Goal: Information Seeking & Learning: Learn about a topic

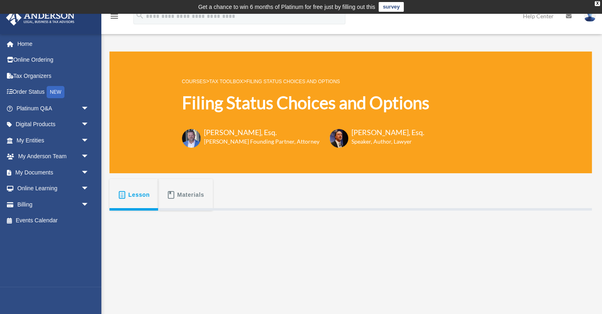
click at [224, 81] on link "Tax Toolbox" at bounding box center [226, 82] width 34 height 6
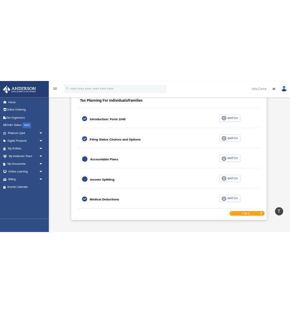
scroll to position [1204, 0]
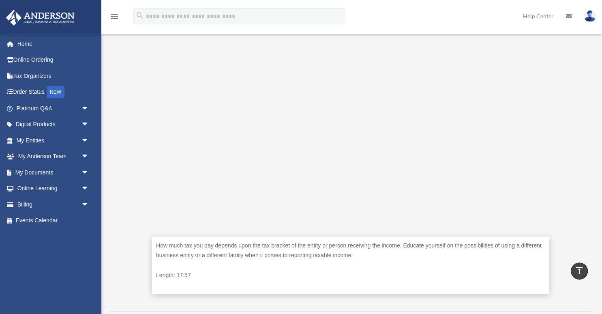
scroll to position [215, 0]
click at [127, 128] on div "How much tax you pay depends upon the tax bracket of the entity or person recei…" at bounding box center [350, 150] width 482 height 308
click at [576, 79] on div "How much tax you pay depends upon the tax bracket of the entity or person recei…" at bounding box center [350, 150] width 482 height 308
click at [568, 173] on div "How much tax you pay depends upon the tax bracket of the entity or person recei…" at bounding box center [350, 150] width 482 height 308
click at [109, 114] on div "**********" at bounding box center [350, 89] width 494 height 524
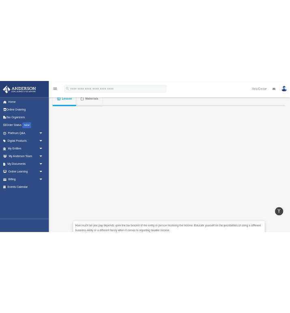
scroll to position [172, 0]
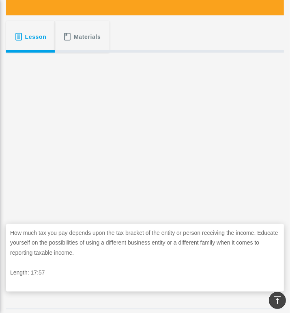
click at [181, 35] on div "Lesson Materials" at bounding box center [144, 37] width 277 height 32
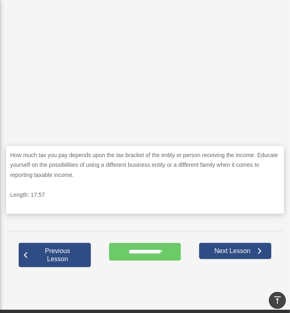
scroll to position [257, 0]
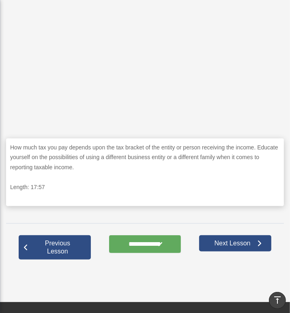
click at [144, 249] on input "**********" at bounding box center [145, 244] width 72 height 18
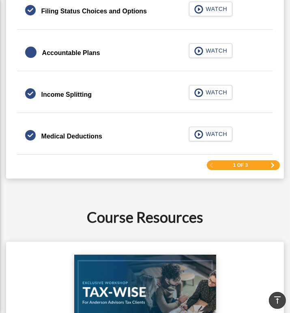
scroll to position [1247, 0]
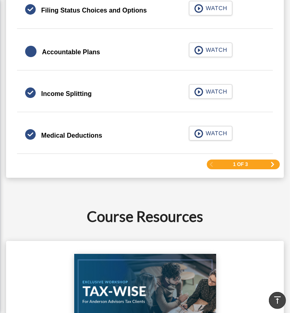
click at [273, 162] on span "Next Page" at bounding box center [272, 164] width 5 height 5
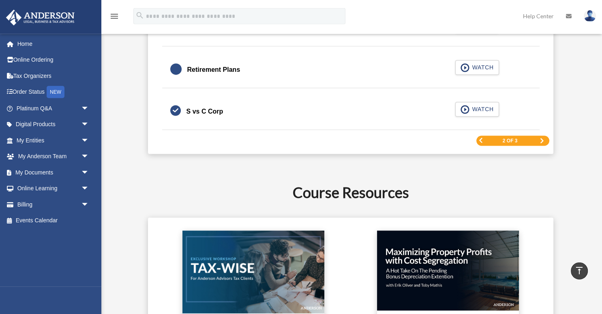
scroll to position [1317, 0]
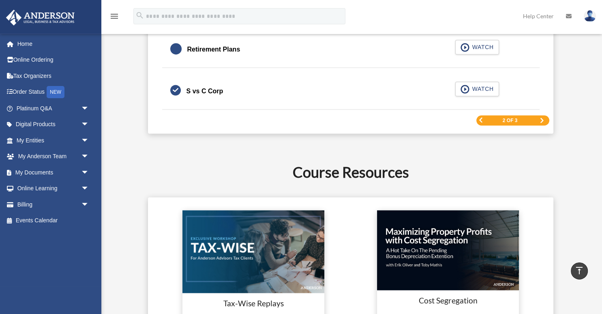
click at [289, 118] on span "Previous Page" at bounding box center [480, 120] width 5 height 5
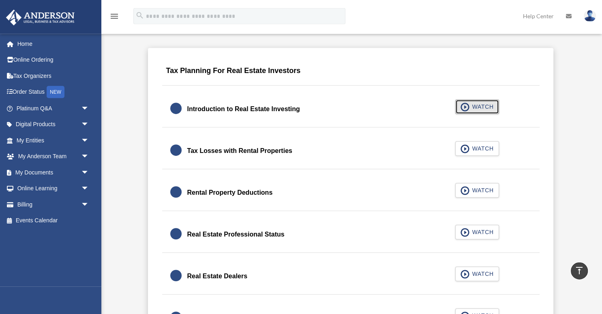
scroll to position [520, 0]
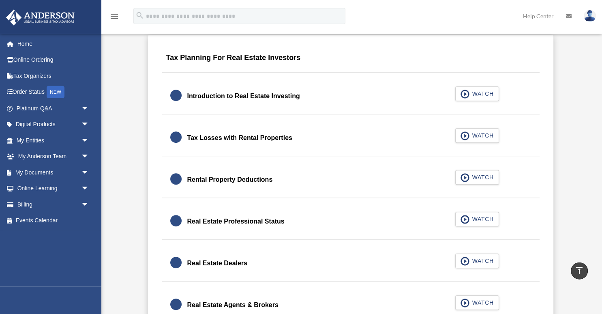
click at [289, 132] on div "Tax Losses with Rental Properties WATCH" at bounding box center [350, 138] width 377 height 36
click at [289, 130] on link "Tax Losses with Rental Properties WATCH" at bounding box center [350, 137] width 361 height 19
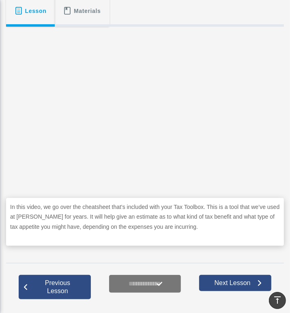
scroll to position [214, 0]
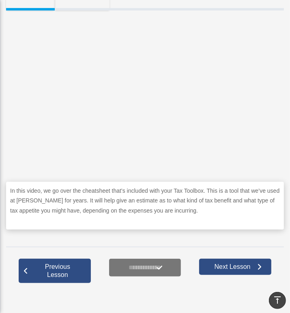
click at [70, 198] on p "In this video, we go over the cheatsheet that’s included with your Tax Toolbox.…" at bounding box center [144, 201] width 269 height 30
click at [184, 205] on p "In this video, we go over the cheatsheet that’s included with your Tax Toolbox.…" at bounding box center [144, 201] width 269 height 30
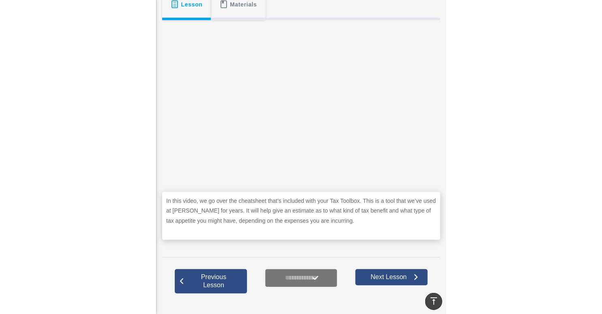
scroll to position [205, 0]
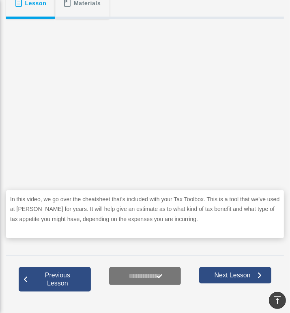
click at [140, 206] on p "In this video, we go over the cheatsheet that’s included with your Tax Toolbox.…" at bounding box center [144, 209] width 269 height 30
click at [149, 211] on p "In this video, we go over the cheatsheet that’s included with your Tax Toolbox.…" at bounding box center [144, 209] width 269 height 30
click at [196, 209] on p "In this video, we go over the cheatsheet that’s included with your Tax Toolbox.…" at bounding box center [144, 209] width 269 height 30
click at [242, 211] on p "In this video, we go over the cheatsheet that’s included with your Tax Toolbox.…" at bounding box center [144, 209] width 269 height 30
click at [250, 211] on p "In this video, we go over the cheatsheet that’s included with your Tax Toolbox.…" at bounding box center [144, 209] width 269 height 30
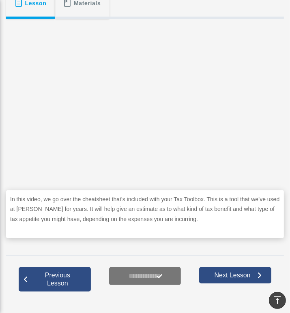
click at [158, 216] on p "In this video, we go over the cheatsheet that’s included with your Tax Toolbox.…" at bounding box center [144, 209] width 269 height 30
click at [146, 209] on p "In this video, we go over the cheatsheet that’s included with your Tax Toolbox.…" at bounding box center [144, 209] width 269 height 30
click at [115, 196] on p "In this video, we go over the cheatsheet that’s included with your Tax Toolbox.…" at bounding box center [144, 209] width 269 height 30
click at [89, 221] on p "In this video, we go over the cheatsheet that’s included with your Tax Toolbox.…" at bounding box center [144, 209] width 269 height 30
drag, startPoint x: 137, startPoint y: 220, endPoint x: 159, endPoint y: 218, distance: 22.4
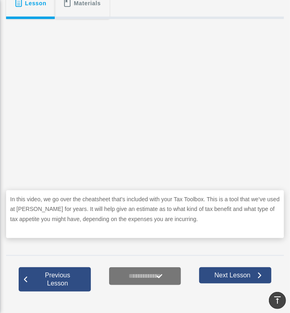
click at [137, 220] on p "In this video, we go over the cheatsheet that’s included with your Tax Toolbox.…" at bounding box center [144, 209] width 269 height 30
click at [173, 218] on p "In this video, we go over the cheatsheet that’s included with your Tax Toolbox.…" at bounding box center [144, 209] width 269 height 30
click at [219, 215] on p "In this video, we go over the cheatsheet that’s included with your Tax Toolbox.…" at bounding box center [144, 209] width 269 height 30
drag, startPoint x: 226, startPoint y: 207, endPoint x: 229, endPoint y: 202, distance: 6.1
click at [226, 207] on p "In this video, we go over the cheatsheet that’s included with your Tax Toolbox.…" at bounding box center [144, 209] width 269 height 30
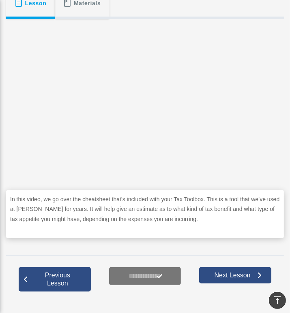
click at [229, 202] on p "In this video, we go over the cheatsheet that’s included with your Tax Toolbox.…" at bounding box center [144, 209] width 269 height 30
click at [92, 211] on p "In this video, we go over the cheatsheet that’s included with your Tax Toolbox.…" at bounding box center [144, 209] width 269 height 30
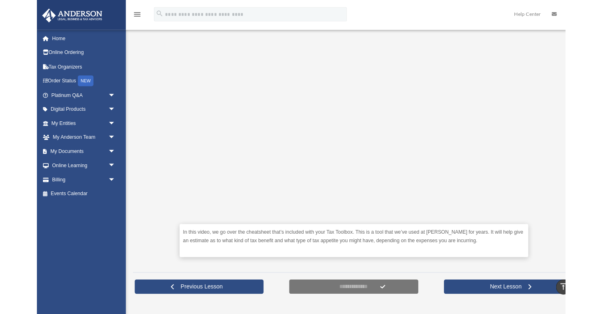
scroll to position [194, 0]
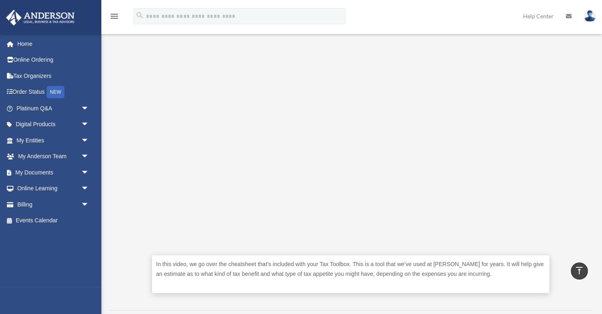
click at [132, 119] on div "In this video, we go over the cheatsheet that’s included with your Tax Toolbox.…" at bounding box center [350, 160] width 482 height 288
click at [289, 13] on div "menu search Site Menu add [PERSON_NAME][EMAIL_ADDRESS][DOMAIN_NAME] My Profile …" at bounding box center [300, 20] width 589 height 28
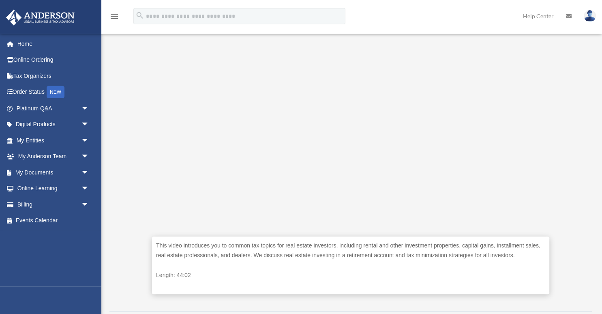
scroll to position [220, 0]
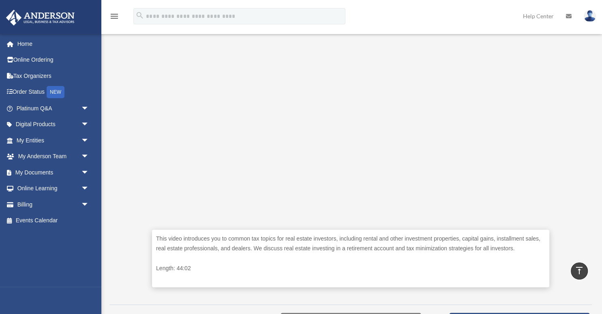
click at [126, 79] on div "This video introduces you to common tax topics for real estate investors, inclu…" at bounding box center [350, 144] width 482 height 308
click at [578, 78] on div "This video introduces you to common tax topics for real estate investors, inclu…" at bounding box center [350, 144] width 482 height 308
click at [139, 98] on div "This video introduces you to common tax topics for real estate investors, inclu…" at bounding box center [350, 144] width 482 height 308
click at [388, 14] on div "menu search Site Menu add [PERSON_NAME][EMAIL_ADDRESS][DOMAIN_NAME] My Profile …" at bounding box center [300, 20] width 589 height 28
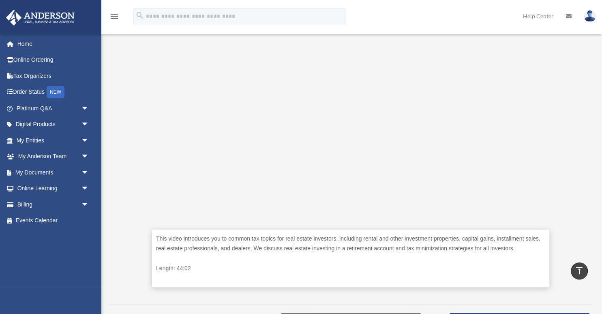
click at [404, 17] on div "menu search Site Menu add [PERSON_NAME][EMAIL_ADDRESS][DOMAIN_NAME] My Profile …" at bounding box center [300, 20] width 589 height 28
click at [134, 122] on div "This video introduces you to common tax topics for real estate investors, inclu…" at bounding box center [350, 144] width 482 height 308
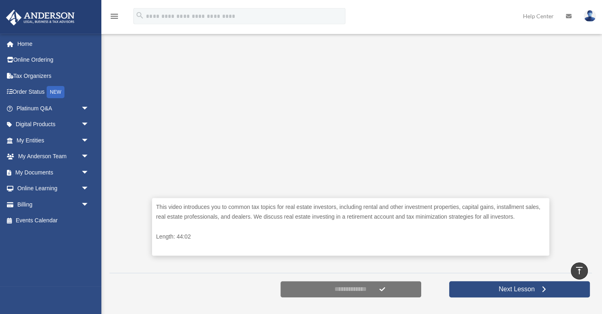
scroll to position [214, 0]
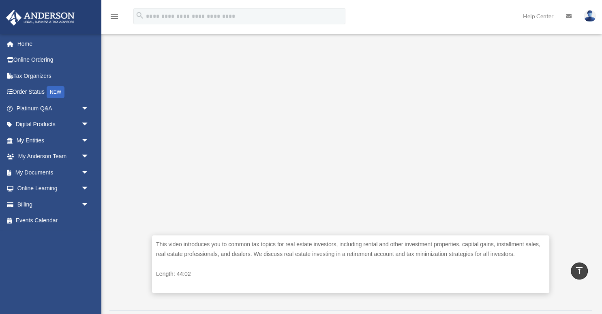
click at [126, 88] on div "This video introduces you to common tax topics for real estate investors, inclu…" at bounding box center [350, 150] width 482 height 308
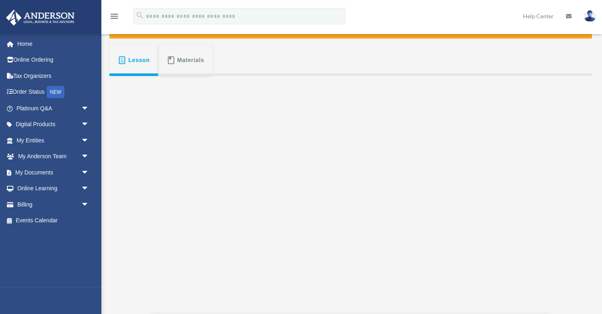
scroll to position [171, 0]
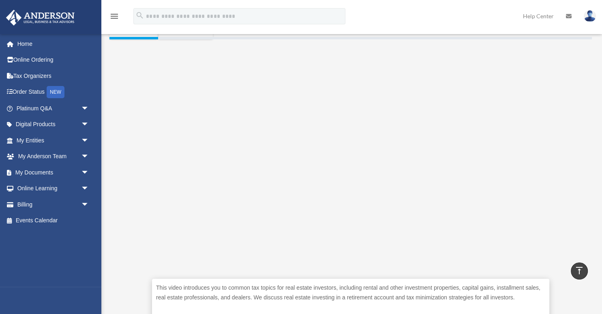
click at [123, 86] on div "This video introduces you to common tax topics for real estate investors, inclu…" at bounding box center [350, 193] width 482 height 308
click at [130, 64] on div "This video introduces you to common tax topics for real estate investors, inclu…" at bounding box center [350, 193] width 482 height 308
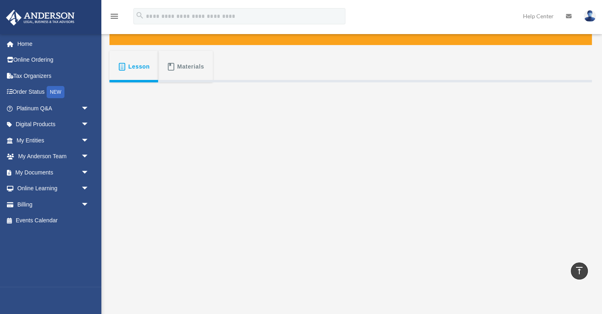
click at [131, 96] on div "This video introduces you to common tax topics for real estate investors, inclu…" at bounding box center [350, 236] width 482 height 308
click at [132, 113] on div "This video introduces you to common tax topics for real estate investors, inclu…" at bounding box center [350, 236] width 482 height 308
click at [575, 121] on div "This video introduces you to common tax topics for real estate investors, inclu…" at bounding box center [350, 236] width 482 height 308
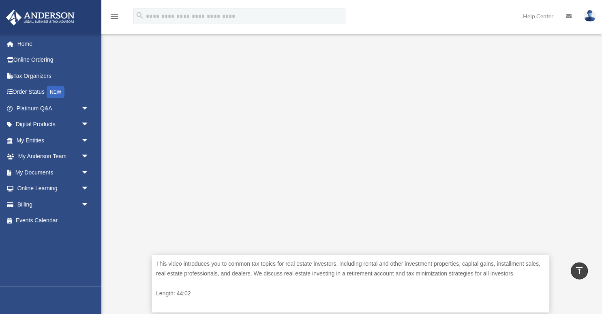
scroll to position [214, 0]
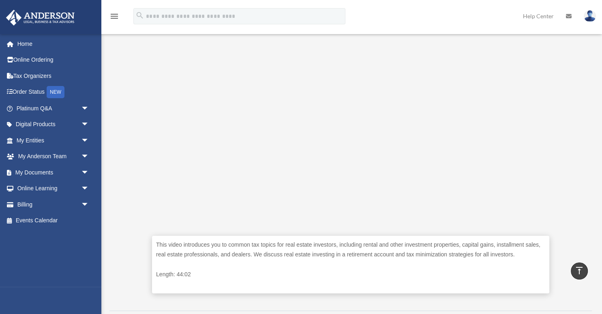
click at [120, 142] on div "This video introduces you to common tax topics for real estate investors, inclu…" at bounding box center [350, 150] width 482 height 308
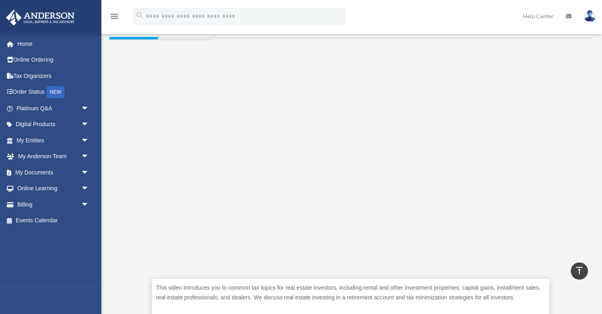
click at [125, 142] on div "This video introduces you to common tax topics for real estate investors, inclu…" at bounding box center [350, 193] width 482 height 308
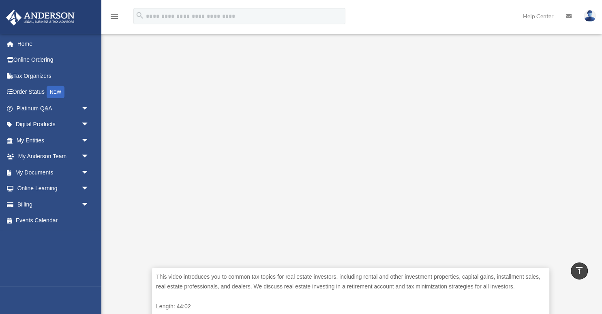
scroll to position [172, 0]
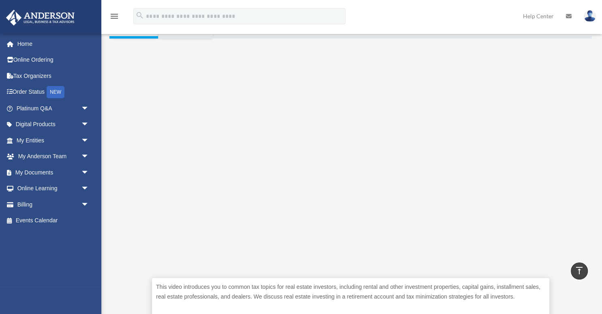
click at [124, 66] on div "This video introduces you to common tax topics for real estate investors, inclu…" at bounding box center [350, 192] width 482 height 308
click at [124, 49] on div "This video introduces you to common tax topics for real estate investors, inclu…" at bounding box center [350, 192] width 482 height 308
click at [121, 105] on div "This video introduces you to common tax topics for real estate investors, inclu…" at bounding box center [350, 192] width 482 height 308
click at [133, 145] on div "This video introduces you to common tax topics for real estate investors, inclu…" at bounding box center [350, 192] width 482 height 308
click at [572, 119] on div "This video introduces you to common tax topics for real estate investors, inclu…" at bounding box center [350, 192] width 482 height 308
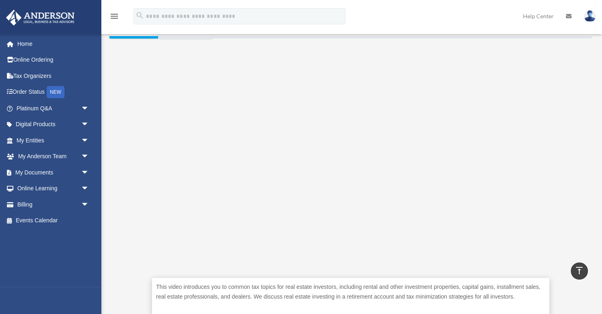
click at [131, 94] on div "This video introduces you to common tax topics for real estate investors, inclu…" at bounding box center [350, 192] width 482 height 308
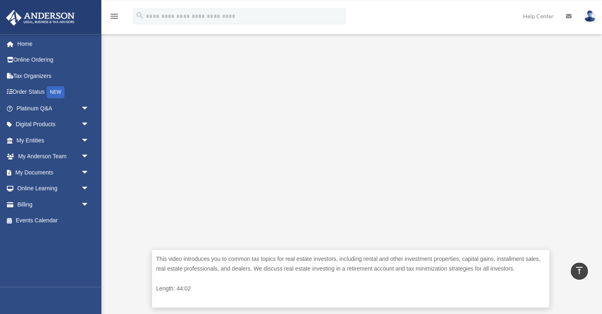
scroll to position [214, 0]
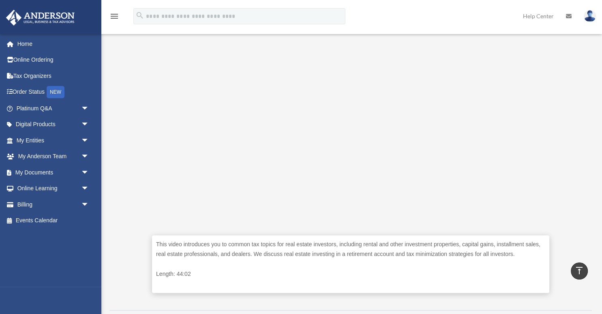
click at [139, 75] on div "This video introduces you to common tax topics for real estate investors, inclu…" at bounding box center [350, 150] width 482 height 308
click at [576, 107] on div "This video introduces you to common tax topics for real estate investors, inclu…" at bounding box center [350, 150] width 482 height 308
click at [129, 117] on div "This video introduces you to common tax topics for real estate investors, inclu…" at bounding box center [350, 150] width 482 height 308
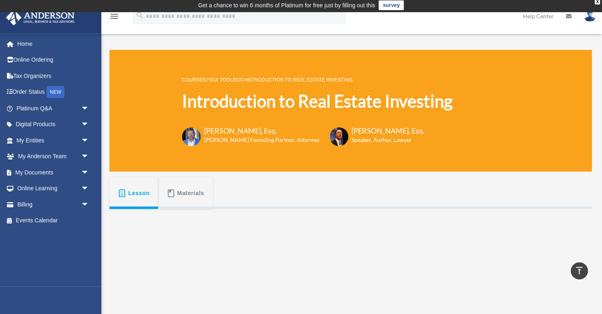
scroll to position [0, 0]
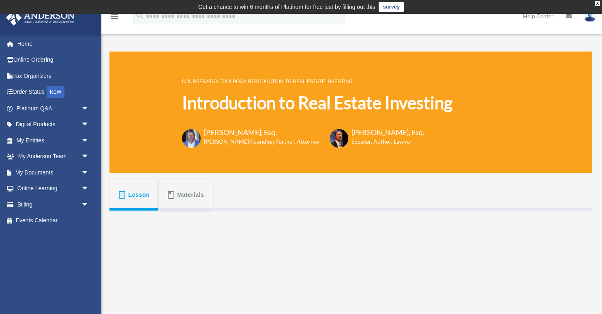
click at [145, 43] on div "Introduction to Real Estate Investing COURSES > Tax Toolbox > Introduction to R…" at bounding box center [350, 304] width 482 height 524
click at [109, 43] on div "Introduction to Real Estate Investing COURSES > Tax Toolbox > Introduction to R…" at bounding box center [350, 304] width 494 height 524
click at [107, 67] on div "Introduction to Real Estate Investing COURSES > Tax Toolbox > Introduction to R…" at bounding box center [350, 304] width 494 height 524
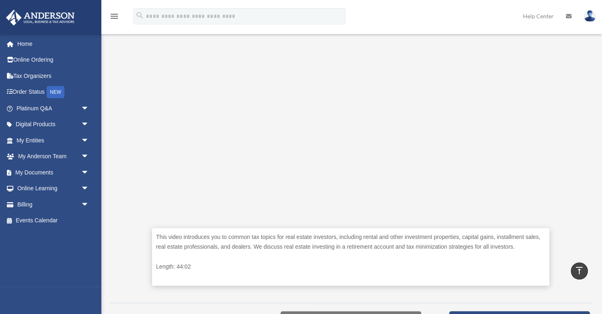
scroll to position [172, 0]
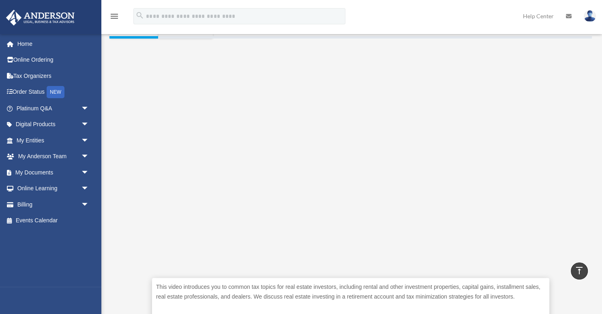
click at [141, 97] on div "This video introduces you to common tax topics for real estate investors, inclu…" at bounding box center [350, 192] width 482 height 308
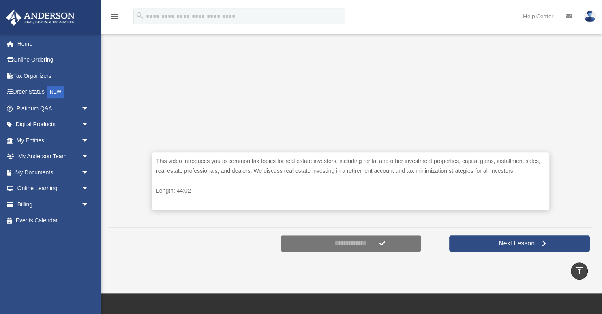
scroll to position [300, 0]
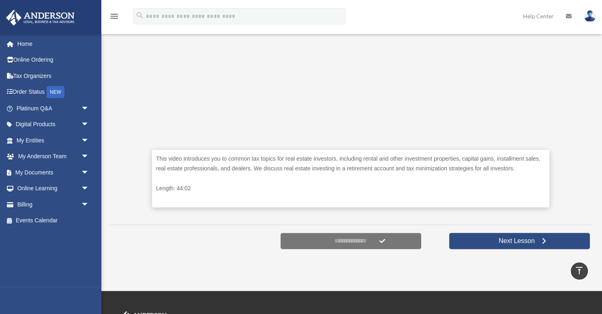
click at [137, 82] on div "This video introduces you to common tax topics for real estate investors, inclu…" at bounding box center [350, 64] width 482 height 308
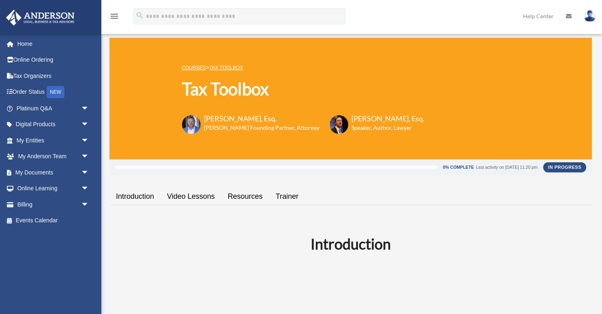
scroll to position [520, 0]
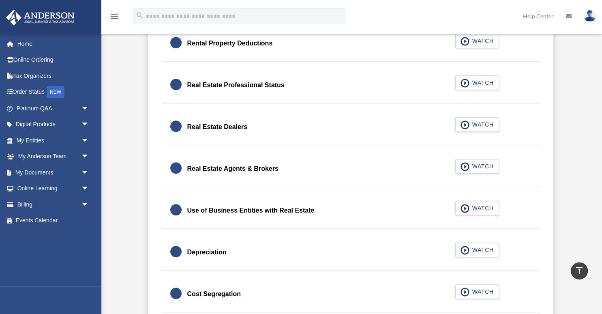
scroll to position [691, 0]
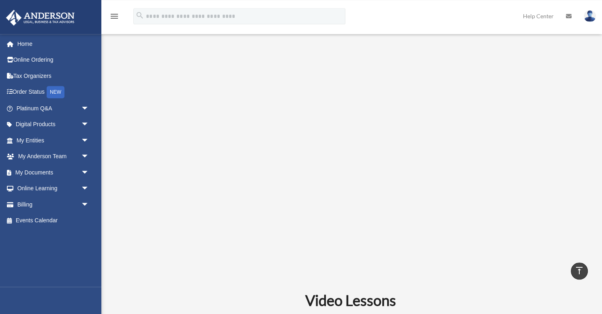
scroll to position [220, 0]
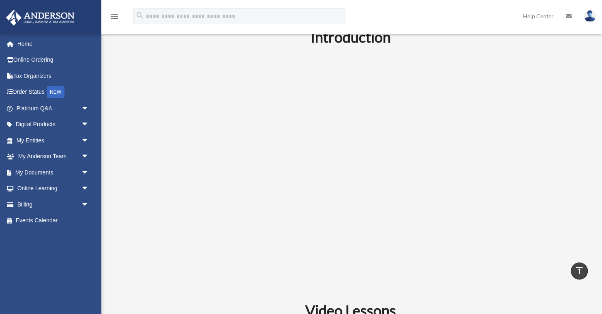
click at [588, 16] on img at bounding box center [589, 16] width 12 height 12
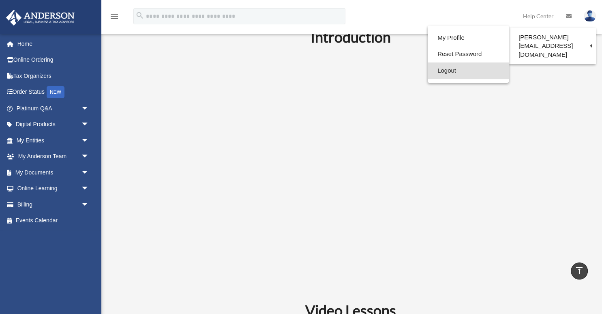
click at [434, 72] on link "Logout" at bounding box center [467, 70] width 81 height 17
